Goal: Check status: Check status

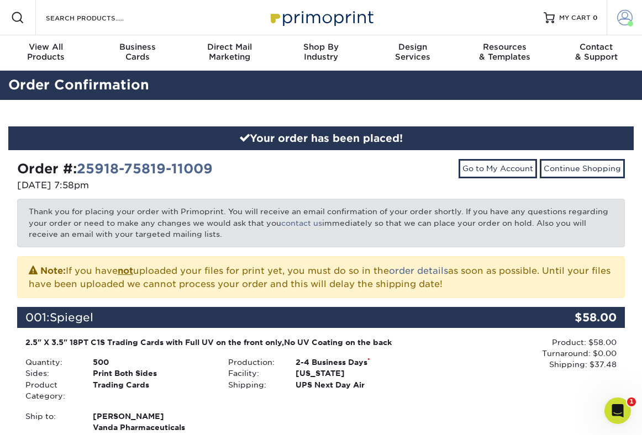
click at [623, 20] on span at bounding box center [624, 17] width 15 height 15
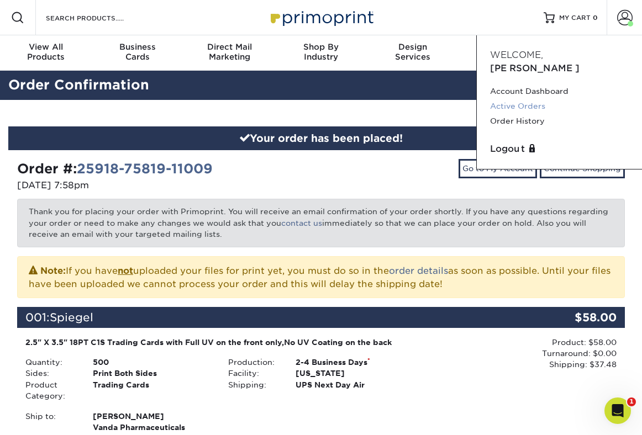
click at [514, 99] on link "Active Orders" at bounding box center [559, 106] width 139 height 15
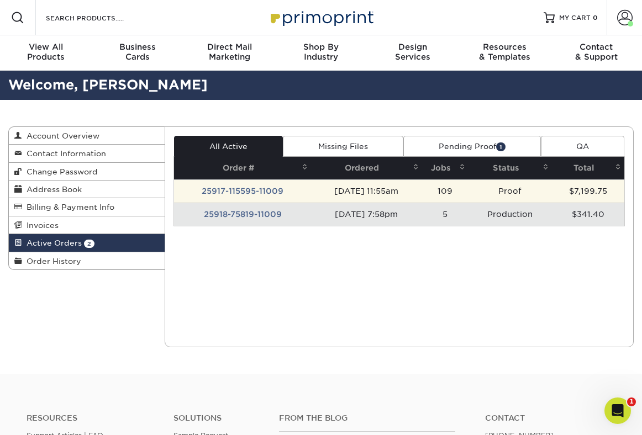
click at [267, 188] on td "25917-115595-11009" at bounding box center [242, 190] width 137 height 23
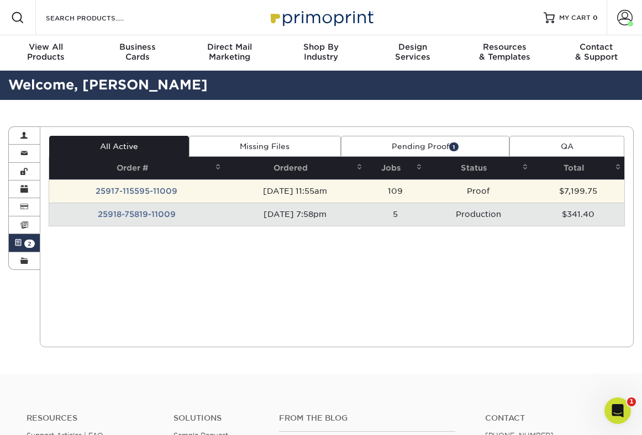
click at [439, 190] on td "Proof" at bounding box center [478, 190] width 106 height 23
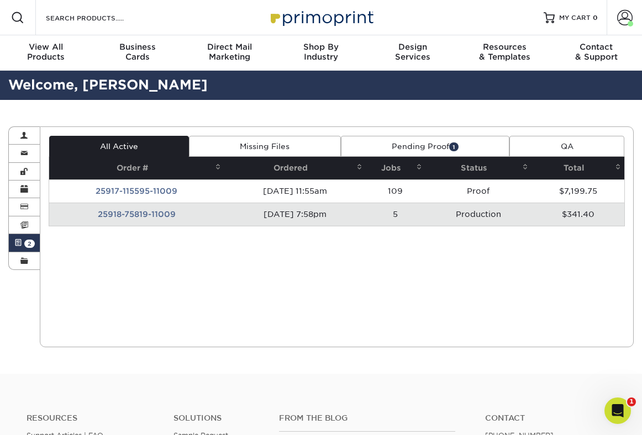
click at [430, 151] on link "Pending Proof 1" at bounding box center [425, 146] width 169 height 21
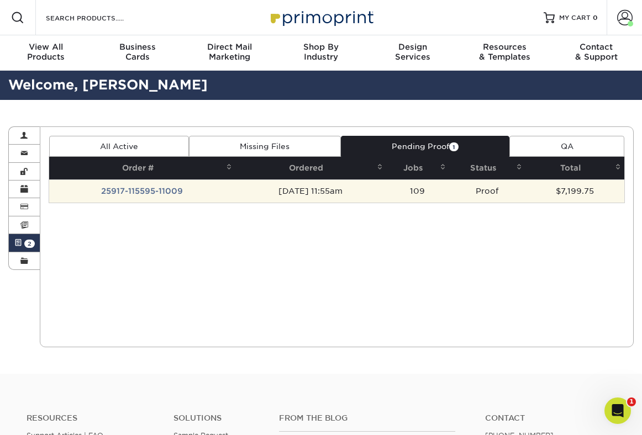
click at [410, 191] on td "109" at bounding box center [417, 190] width 63 height 23
click at [137, 192] on td "25917-115595-11009" at bounding box center [142, 190] width 186 height 23
click at [128, 191] on td "25917-115595-11009" at bounding box center [142, 190] width 186 height 23
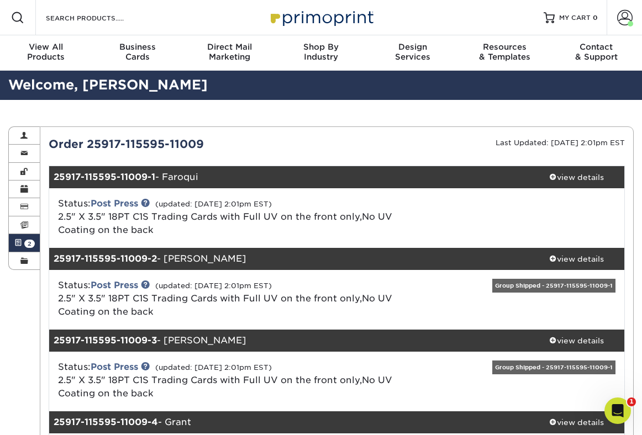
scroll to position [3, 0]
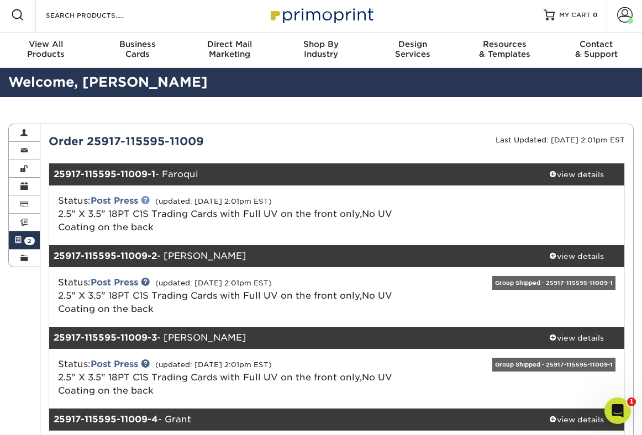
click at [146, 200] on link at bounding box center [145, 200] width 9 height 9
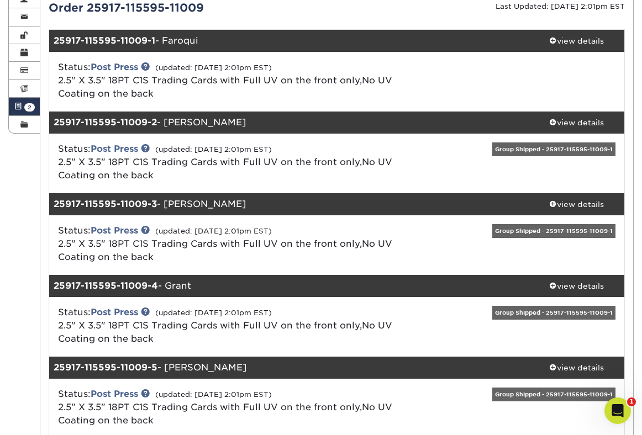
scroll to position [0, 0]
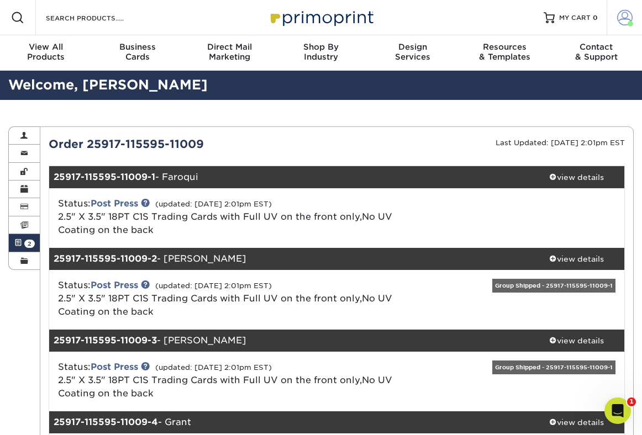
click at [631, 22] on span at bounding box center [630, 24] width 6 height 6
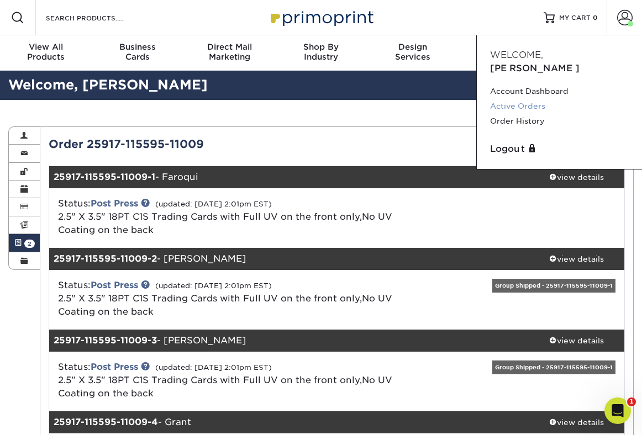
click at [532, 99] on link "Active Orders" at bounding box center [559, 106] width 139 height 15
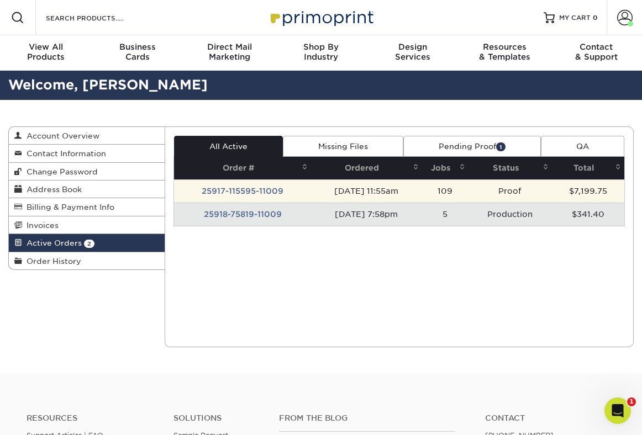
click at [252, 190] on td "25917-115595-11009" at bounding box center [242, 190] width 137 height 23
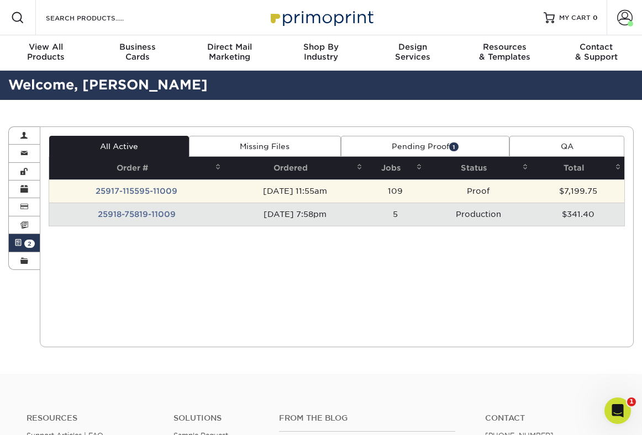
click at [158, 192] on td "25917-115595-11009" at bounding box center [136, 190] width 175 height 23
click at [513, 193] on td "Proof" at bounding box center [478, 190] width 106 height 23
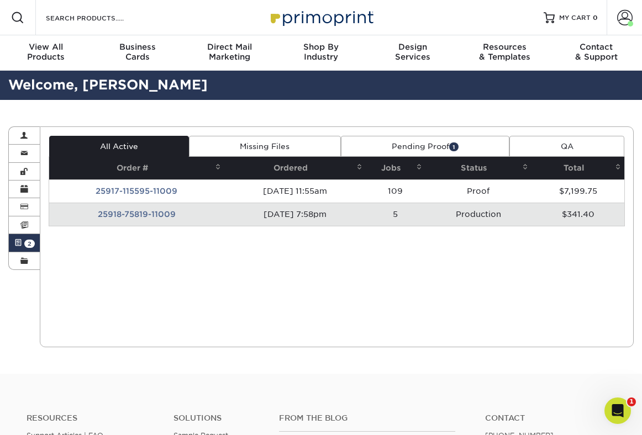
click at [414, 150] on link "Pending Proof 1" at bounding box center [425, 146] width 169 height 21
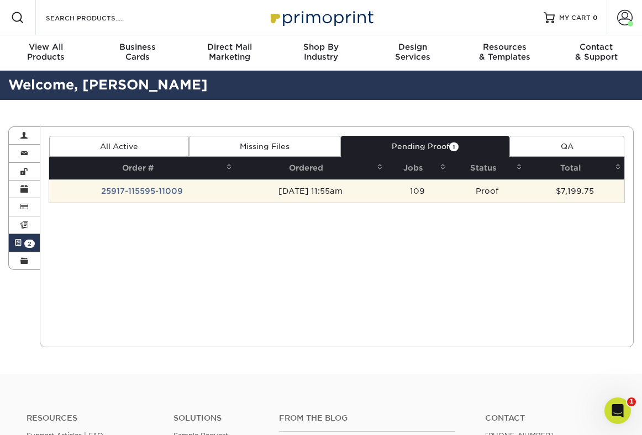
click at [113, 187] on td "25917-115595-11009" at bounding box center [142, 190] width 186 height 23
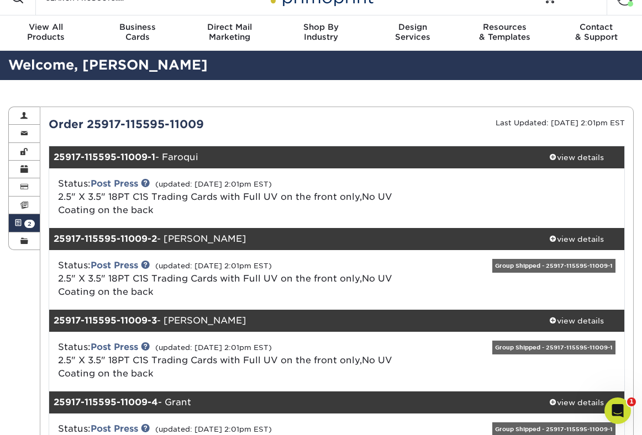
scroll to position [24, 0]
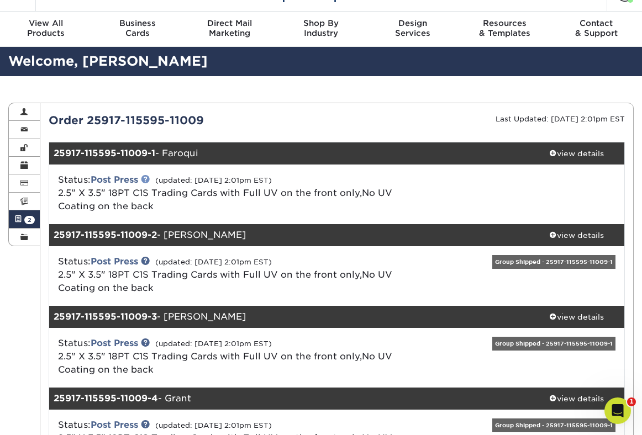
click at [147, 179] on link at bounding box center [145, 179] width 9 height 9
